Goal: Task Accomplishment & Management: Use online tool/utility

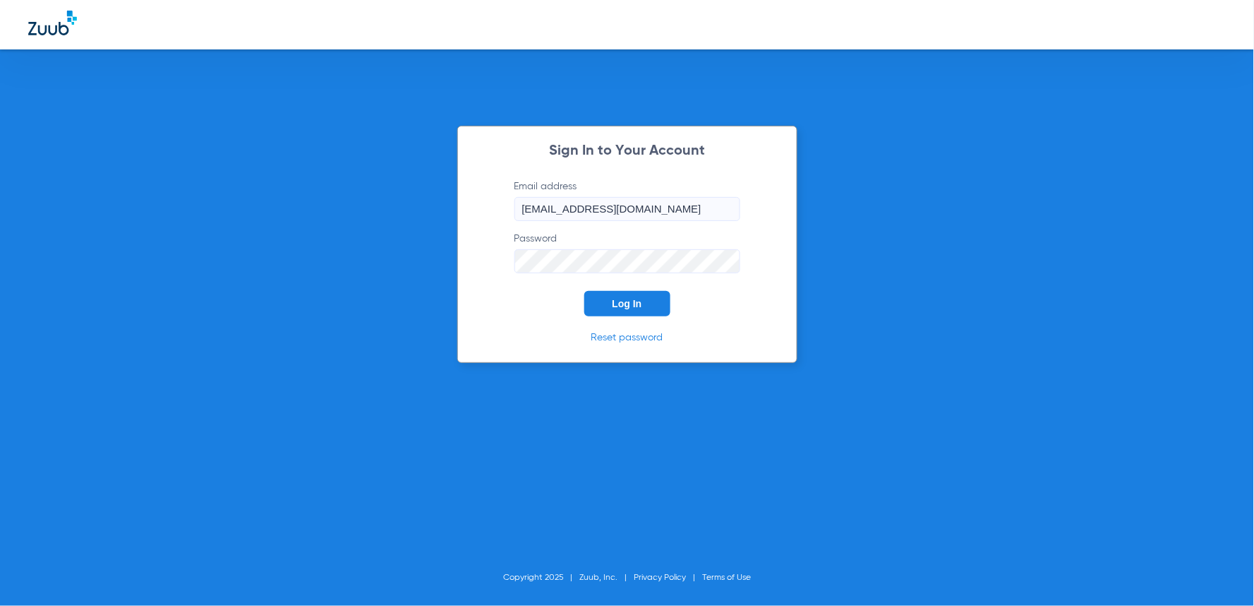
click at [623, 301] on span "Log In" at bounding box center [628, 303] width 30 height 11
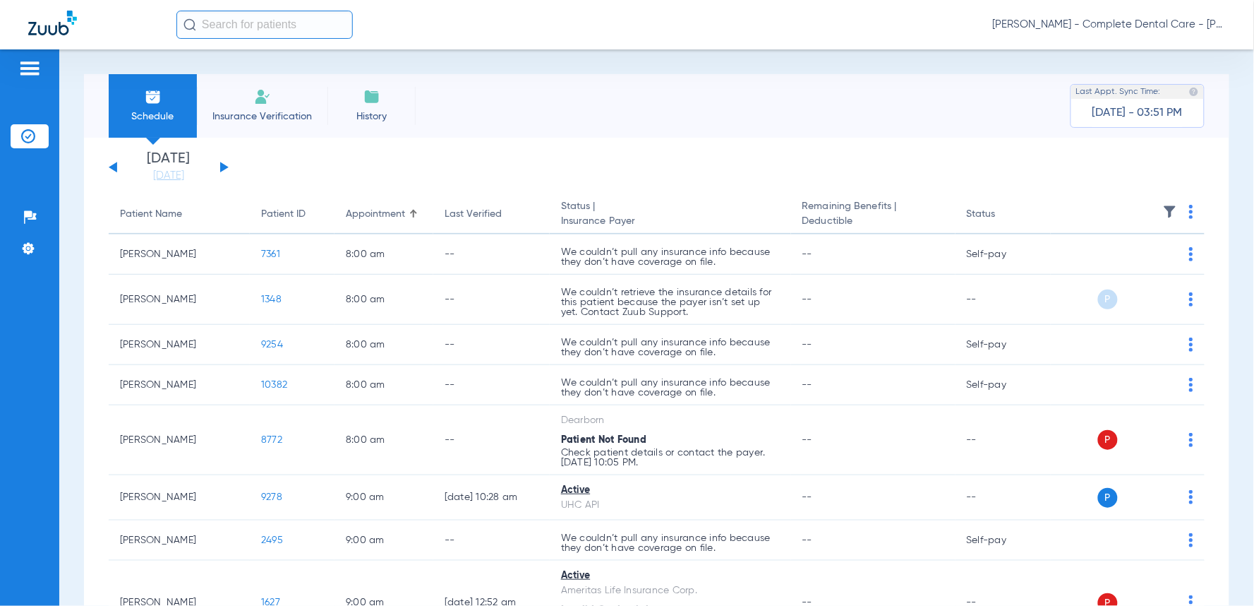
click at [244, 18] on input "text" at bounding box center [264, 25] width 176 height 28
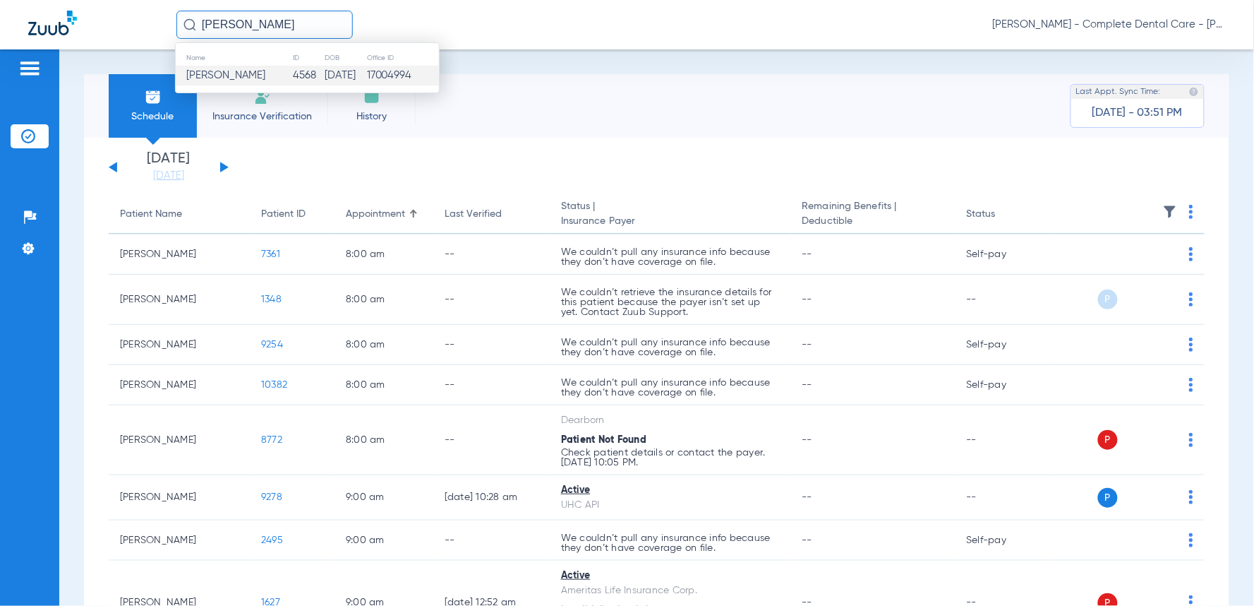
type input "[PERSON_NAME]"
click at [249, 80] on span "[PERSON_NAME]" at bounding box center [225, 75] width 79 height 11
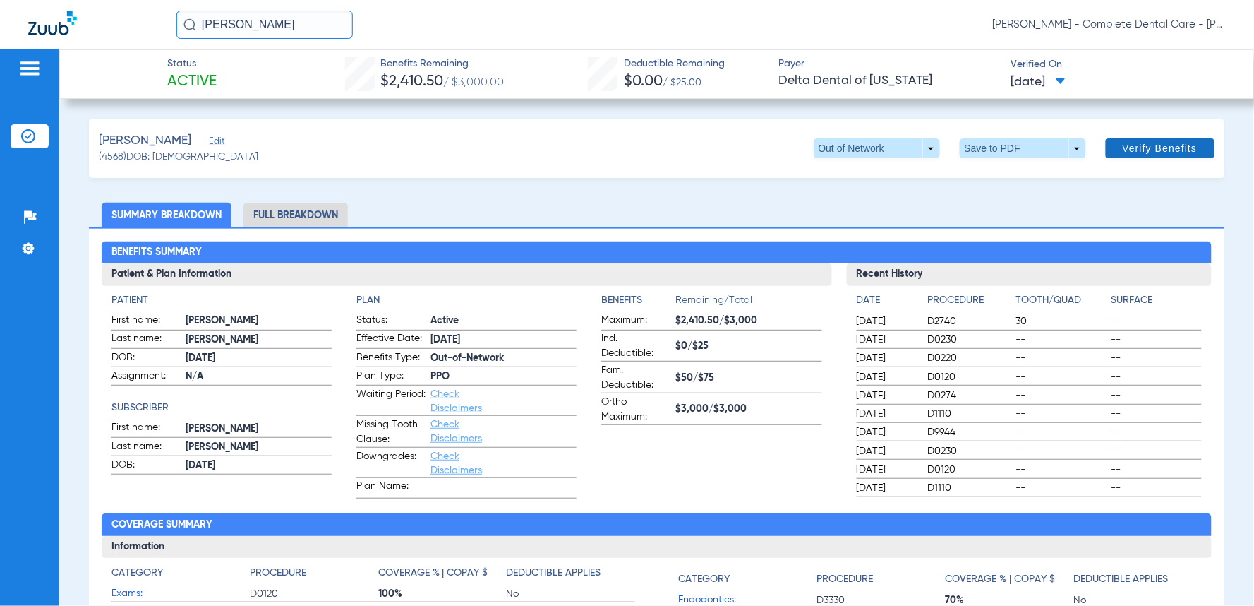
click at [1158, 134] on span at bounding box center [1160, 148] width 109 height 34
